Goal: Find specific page/section: Find specific page/section

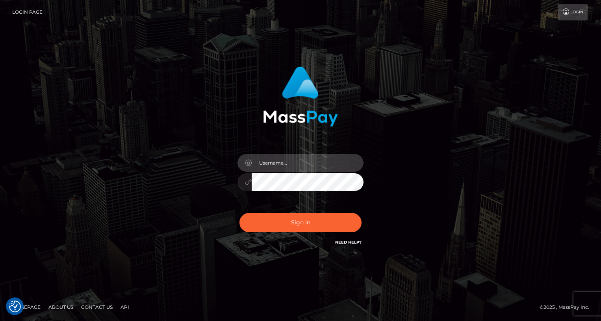
click at [272, 163] on input "text" at bounding box center [307, 163] width 112 height 18
type input "oli.fanvue"
click at [306, 168] on input "text" at bounding box center [307, 163] width 112 height 18
type input "oli.fanvue"
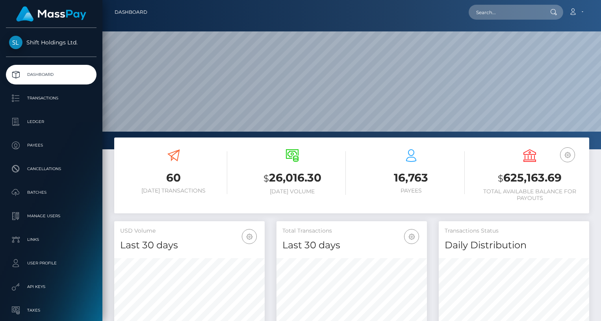
scroll to position [139, 150]
click at [491, 17] on input "text" at bounding box center [505, 12] width 74 height 15
paste input "[DOMAIN_NAME][EMAIL_ADDRESS][DOMAIN_NAME]"
click at [485, 14] on input "[DOMAIN_NAME][EMAIL_ADDRESS][DOMAIN_NAME]" at bounding box center [505, 12] width 74 height 15
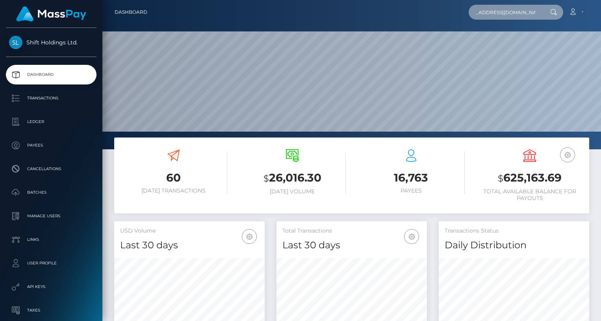
scroll to position [0, 17]
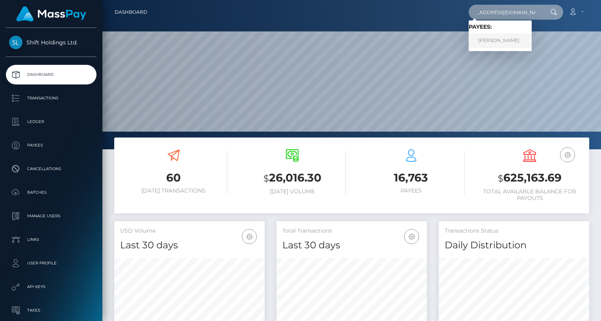
type input "[EMAIL_ADDRESS][DOMAIN_NAME]"
click at [517, 41] on link "[PERSON_NAME]" at bounding box center [499, 40] width 63 height 15
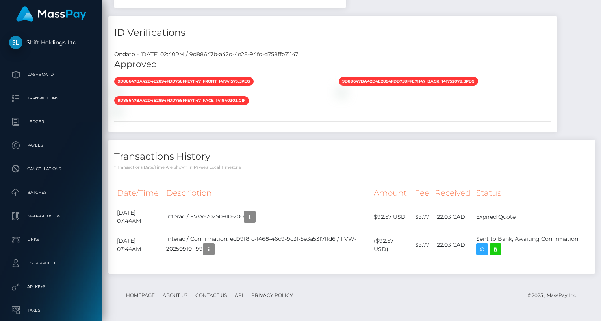
scroll to position [752, 0]
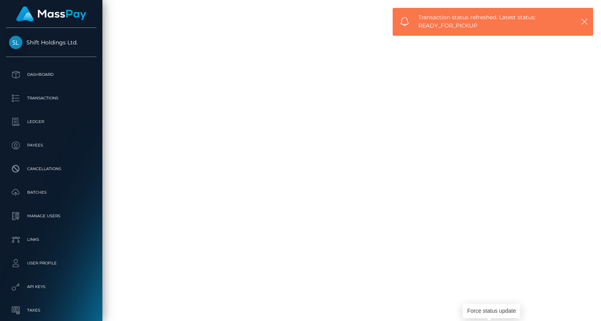
scroll to position [712, 0]
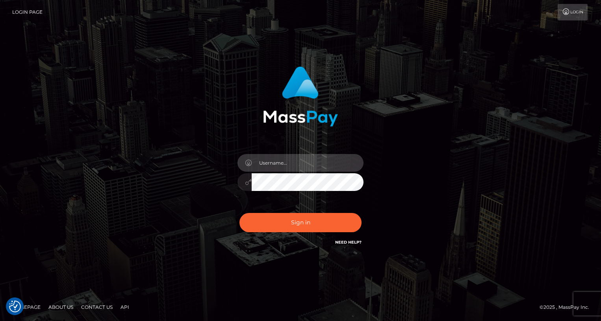
click at [289, 166] on input "text" at bounding box center [307, 163] width 112 height 18
type input "oli.fanvue"
click at [302, 166] on input "text" at bounding box center [307, 163] width 112 height 18
type input "[PERSON_NAME].fanvue"
click at [301, 169] on input "ollie.fanvue" at bounding box center [307, 163] width 112 height 18
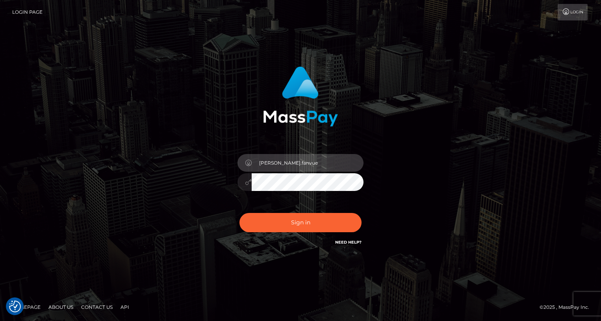
click at [300, 170] on input "ollie.fanvue" at bounding box center [307, 163] width 112 height 18
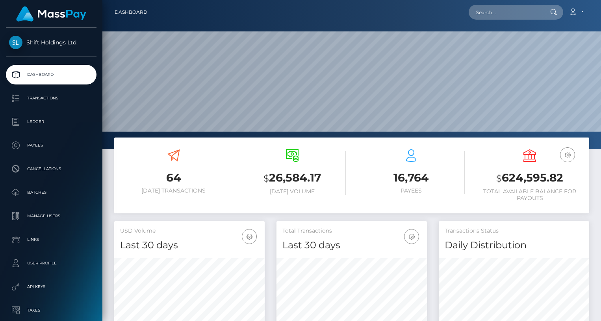
scroll to position [139, 150]
click at [486, 10] on input "text" at bounding box center [505, 12] width 74 height 15
paste input "[EMAIL_ADDRESS][DOMAIN_NAME]"
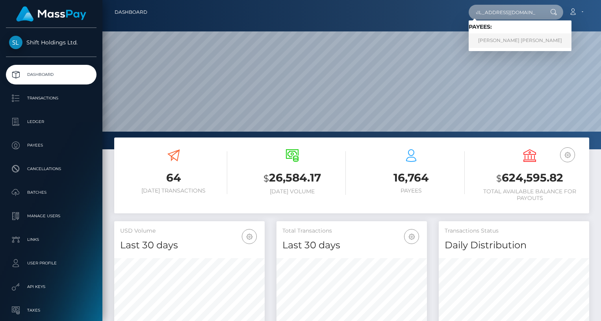
type input "[EMAIL_ADDRESS][DOMAIN_NAME]"
click at [501, 38] on link "[PERSON_NAME] [PERSON_NAME]" at bounding box center [519, 40] width 103 height 15
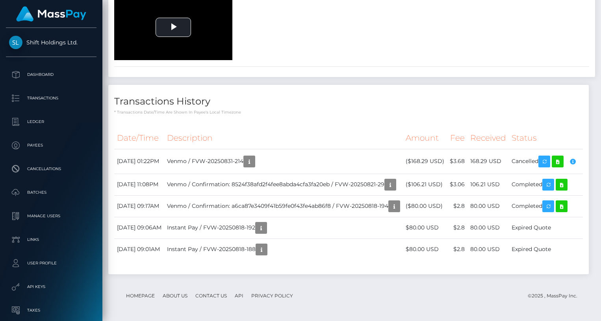
scroll to position [1691, 0]
